Goal: Information Seeking & Learning: Learn about a topic

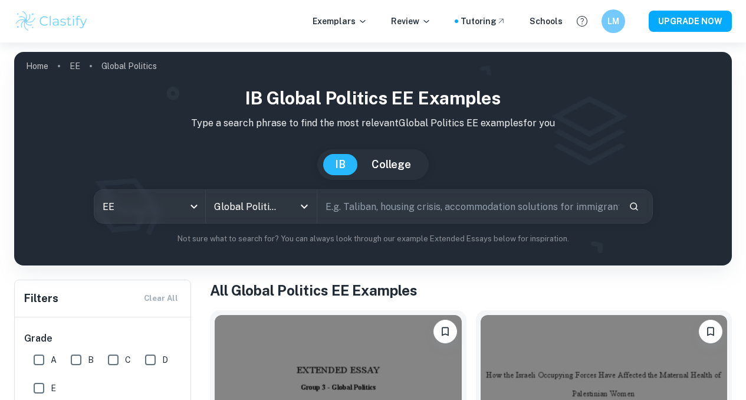
click at [393, 214] on input "text" at bounding box center [468, 206] width 302 height 33
type input "human rights"
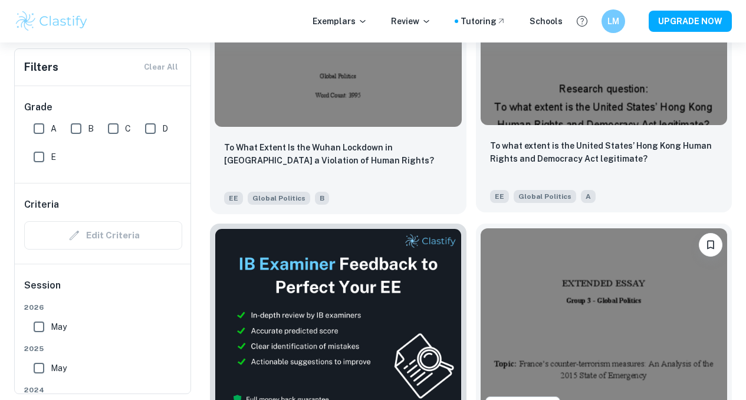
scroll to position [371, 0]
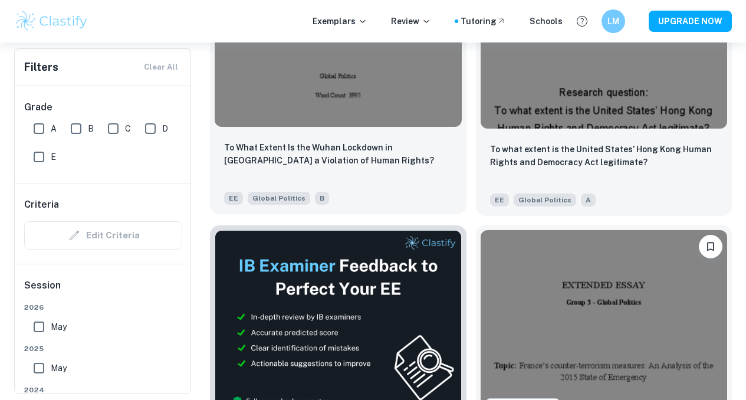
click at [286, 141] on p "To What Extent Is the Wuhan Lockdown in [GEOGRAPHIC_DATA] a Violation of Human …" at bounding box center [338, 154] width 228 height 26
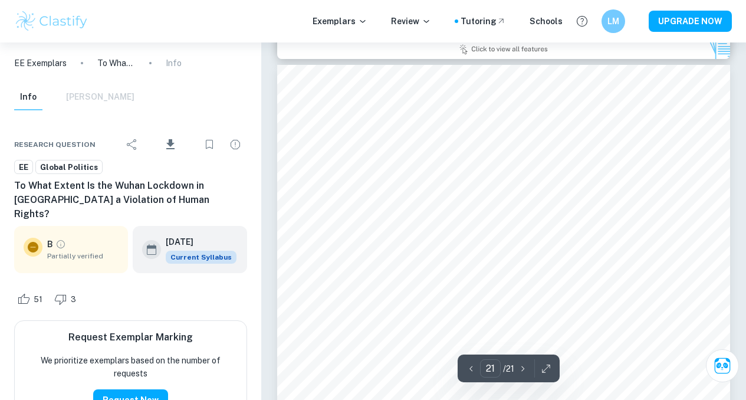
scroll to position [12173, 0]
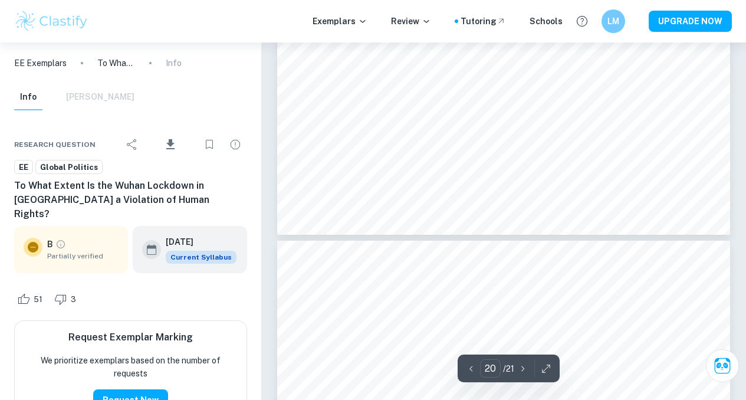
type input "19"
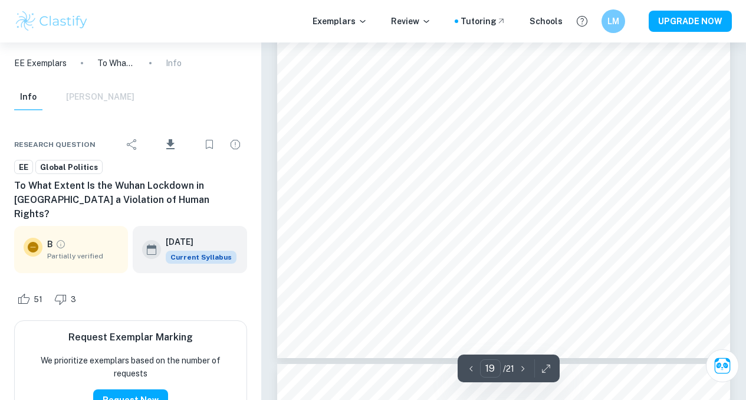
scroll to position [11217, 0]
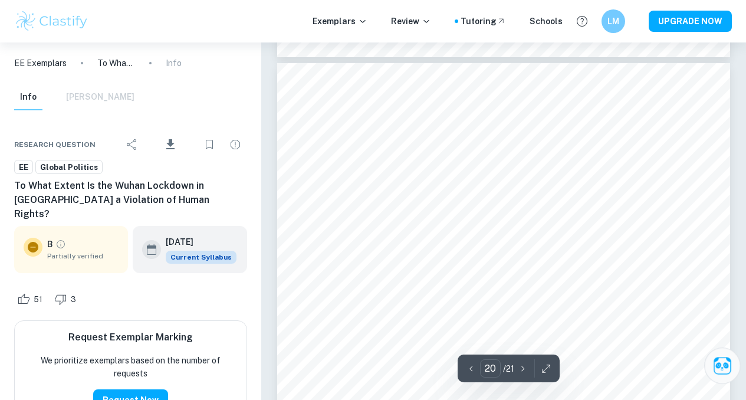
scroll to position [11460, 0]
